Goal: Check status: Check status

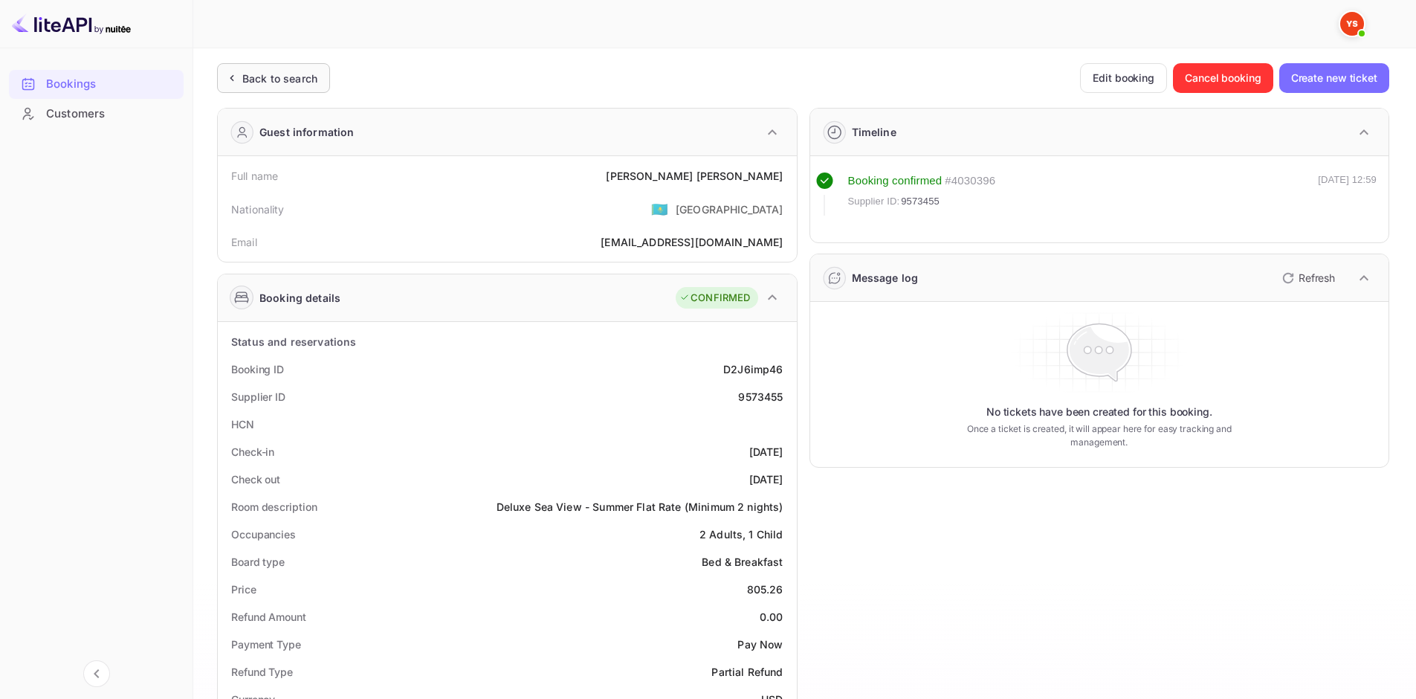
click at [242, 72] on div "Back to search" at bounding box center [271, 79] width 94 height 16
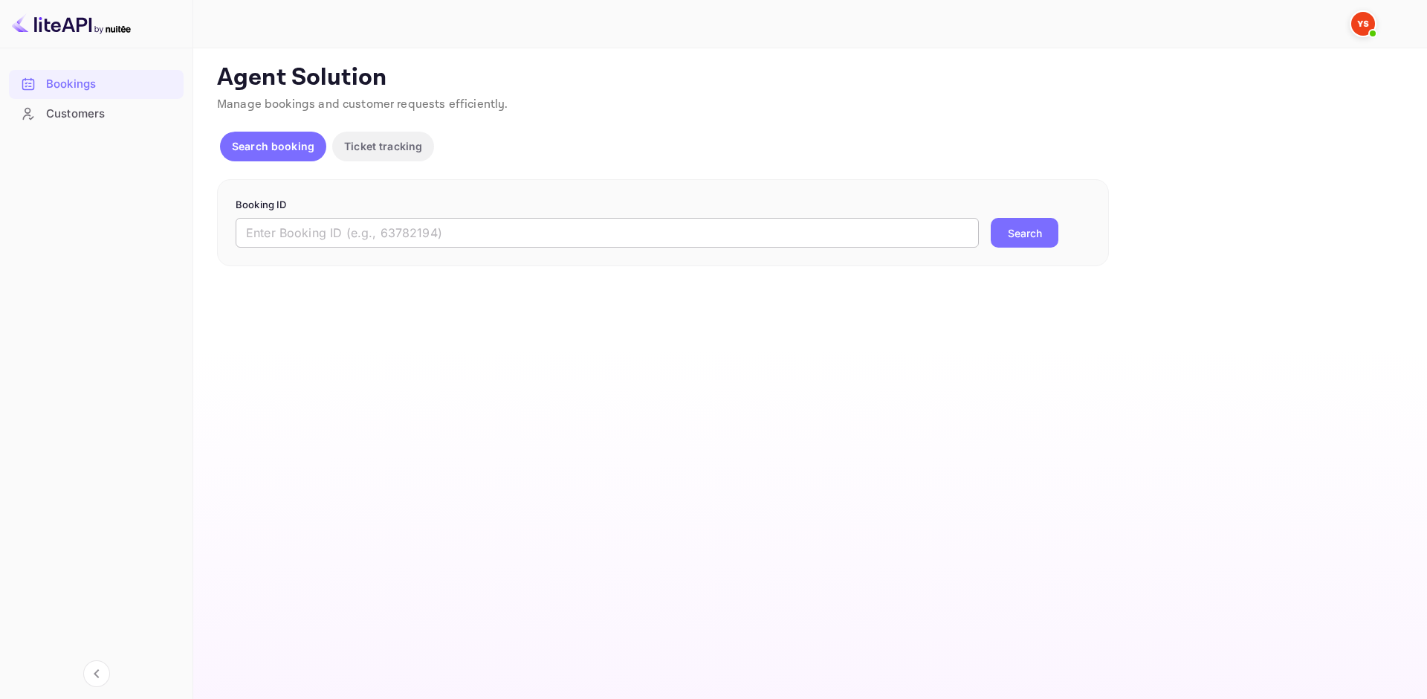
click at [446, 225] on input "text" at bounding box center [607, 233] width 743 height 30
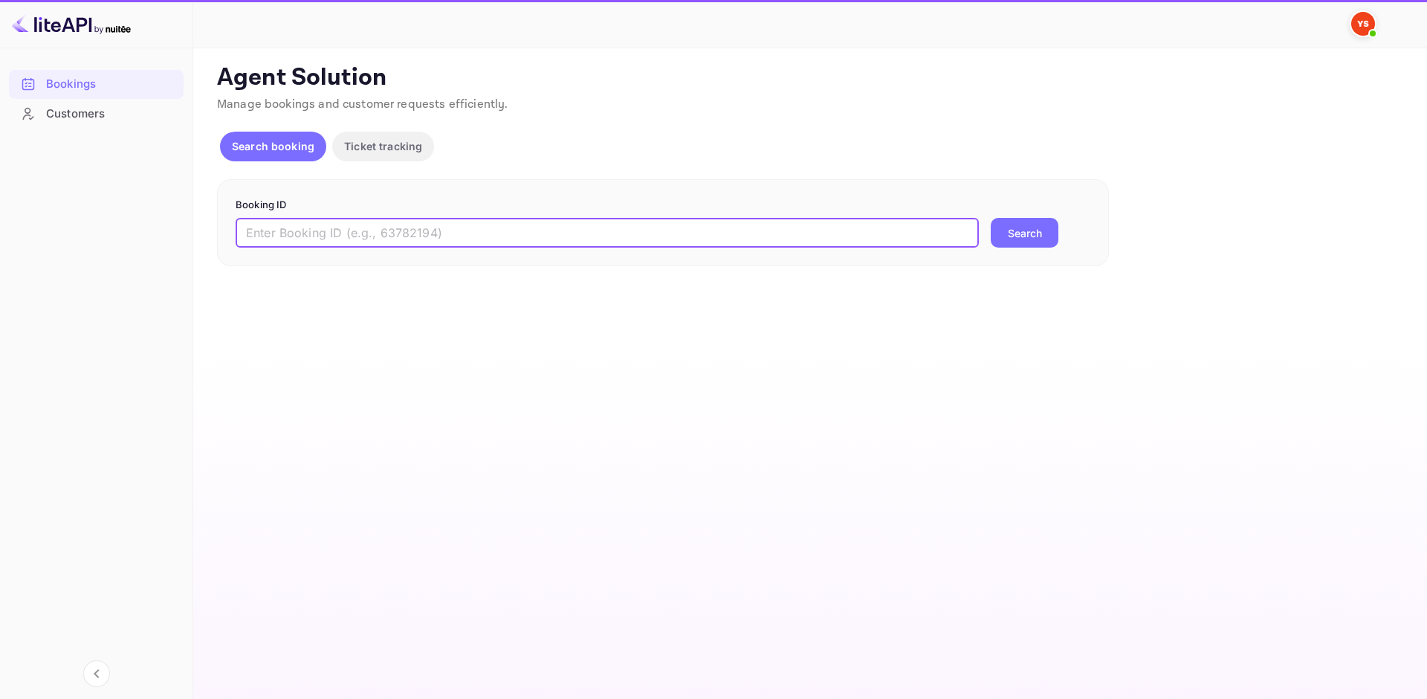
paste input "9449535"
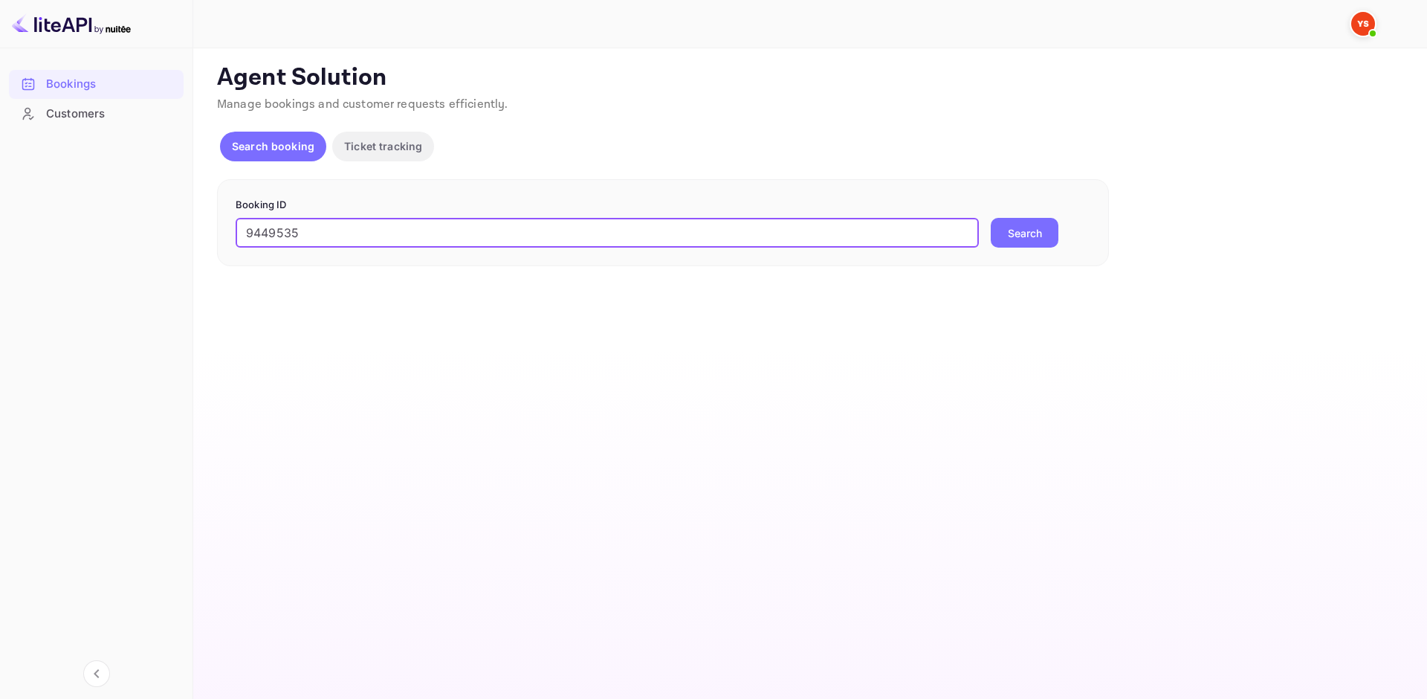
type input "9449535"
click at [1012, 239] on button "Search" at bounding box center [1025, 233] width 68 height 30
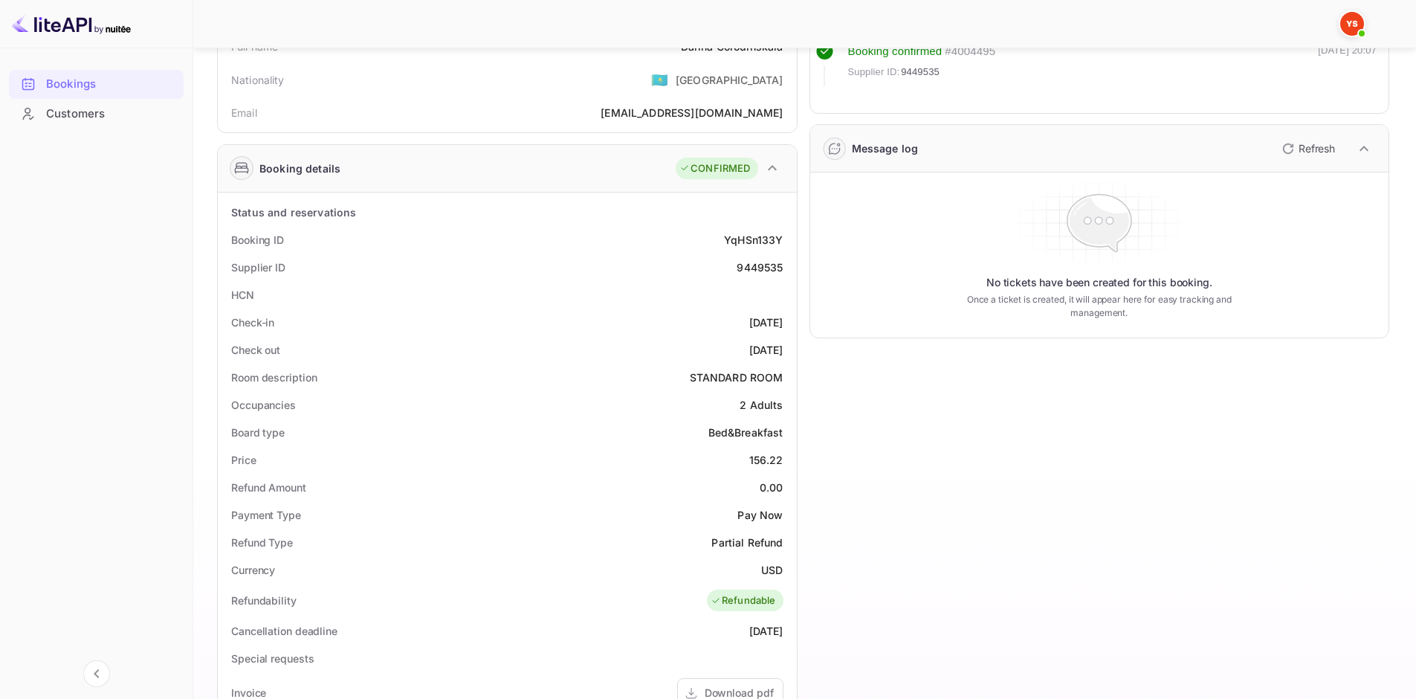
scroll to position [74, 0]
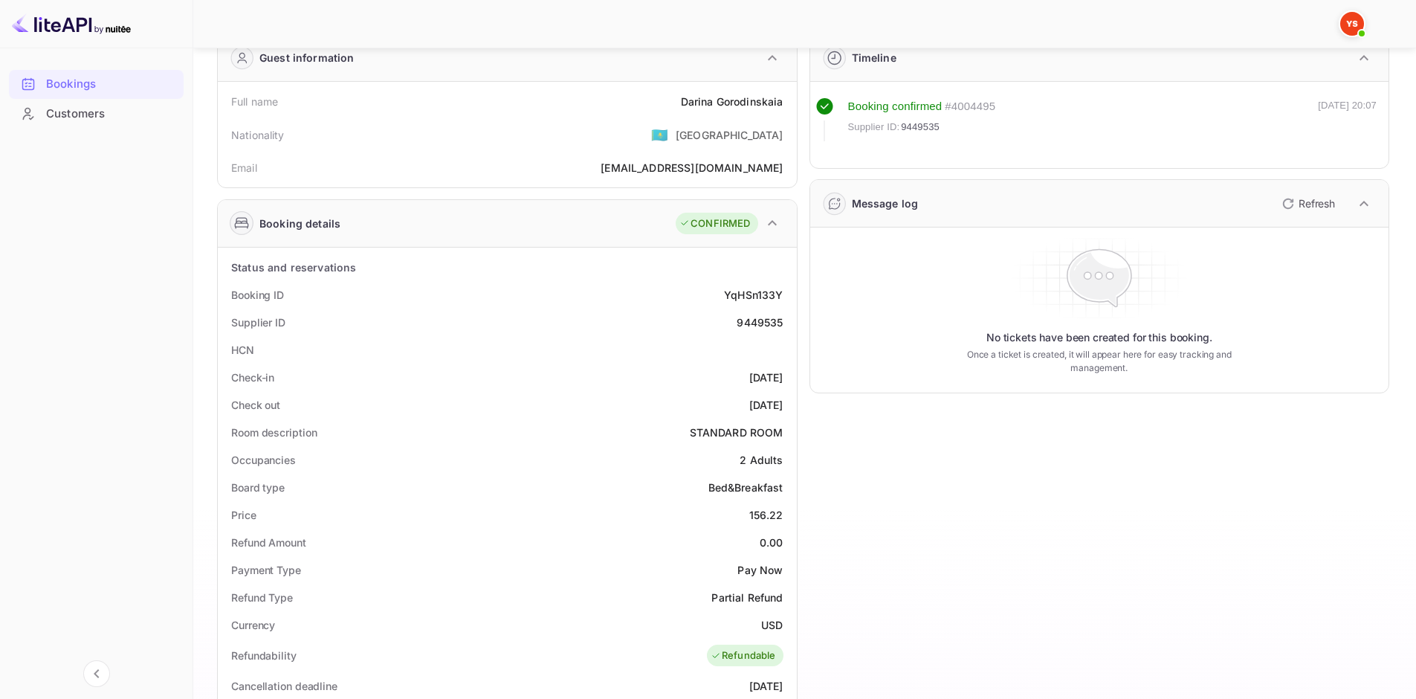
click at [750, 318] on div "9449535" at bounding box center [760, 322] width 46 height 16
click at [752, 317] on div "9449535" at bounding box center [760, 322] width 46 height 16
click at [751, 331] on div "Supplier ID 9449535" at bounding box center [507, 322] width 567 height 28
click at [747, 322] on div "9449535" at bounding box center [760, 322] width 46 height 16
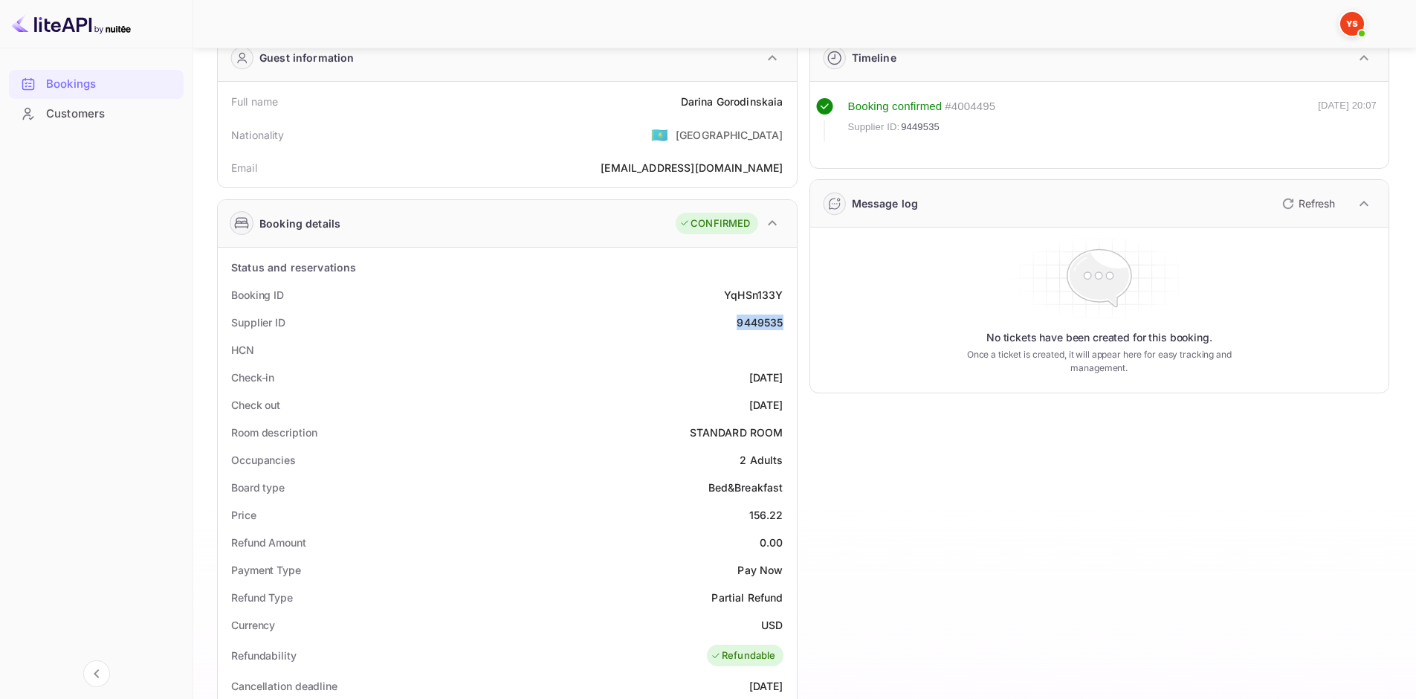
copy div "9449535"
drag, startPoint x: 662, startPoint y: 112, endPoint x: 788, endPoint y: 101, distance: 126.8
click at [788, 101] on div "Full name [PERSON_NAME]" at bounding box center [507, 102] width 567 height 28
copy div "[PERSON_NAME]"
drag, startPoint x: 744, startPoint y: 523, endPoint x: 784, endPoint y: 516, distance: 40.8
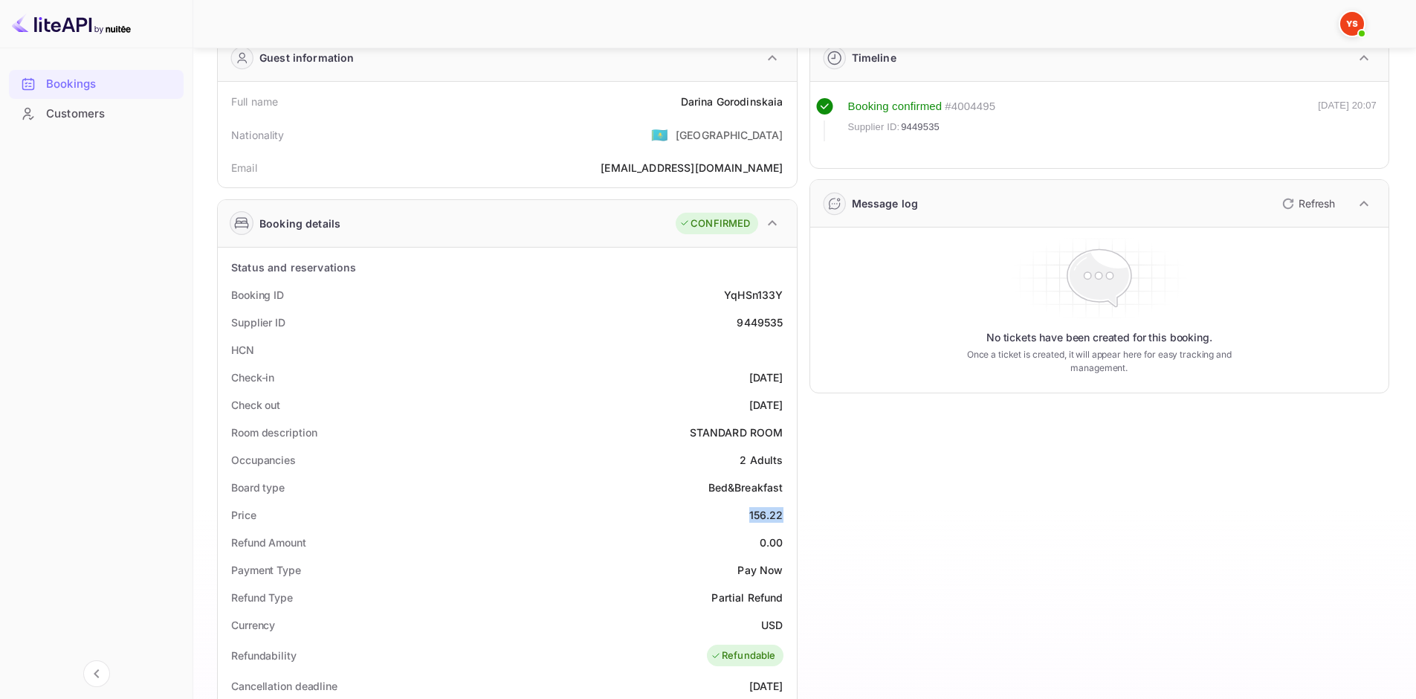
click at [784, 516] on div "Price 156.22" at bounding box center [507, 515] width 567 height 28
copy div "156.22"
